Goal: Information Seeking & Learning: Learn about a topic

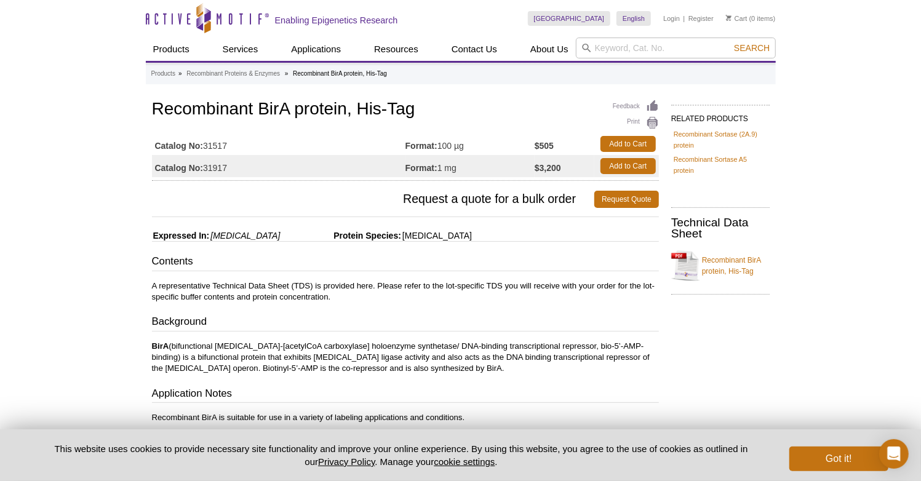
click at [220, 145] on td "Catalog No: 31517" at bounding box center [279, 144] width 254 height 22
copy td "31517"
click at [290, 108] on h1 "Recombinant BirA protein, His-Tag" at bounding box center [405, 110] width 507 height 21
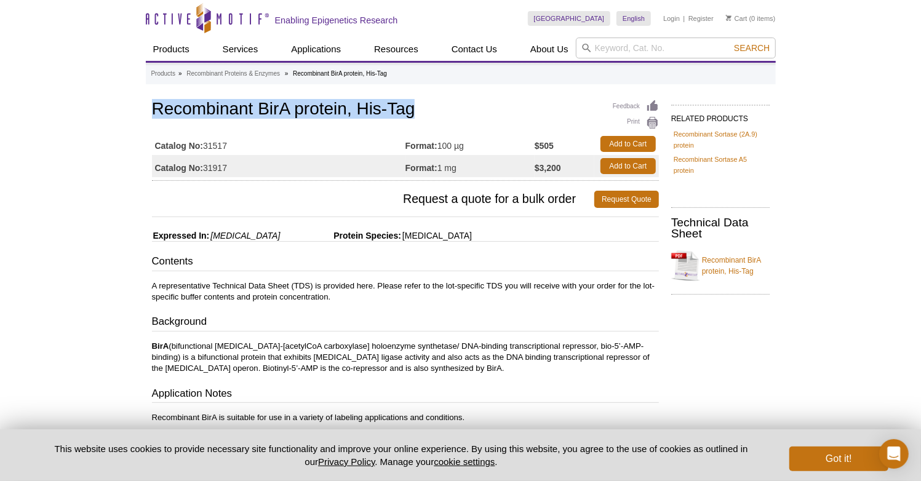
click at [290, 108] on h1 "Recombinant BirA protein, His-Tag" at bounding box center [405, 110] width 507 height 21
copy h1 "Recombinant BirA protein, His-Tag"
